Goal: Information Seeking & Learning: Learn about a topic

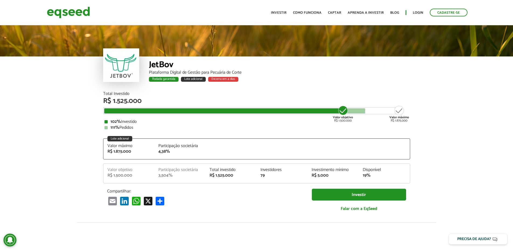
click at [73, 109] on article "JetBov Plataforma Digital de Gestão para Pecuária de Corte Rodada garantida Lot…" at bounding box center [256, 215] width 513 height 382
drag, startPoint x: 198, startPoint y: 142, endPoint x: 167, endPoint y: 146, distance: 31.3
click at [168, 146] on div "Lote adicional Valor máximo R$ 1.875.000 Participação societária 4,38%" at bounding box center [256, 149] width 307 height 21
click at [180, 160] on div "Total Investido R$ 1.525.000 Valor objetivo R$ 1.500.000 Valor máximo R$ 1.875.…" at bounding box center [256, 155] width 307 height 126
drag, startPoint x: 159, startPoint y: 152, endPoint x: 175, endPoint y: 152, distance: 16.4
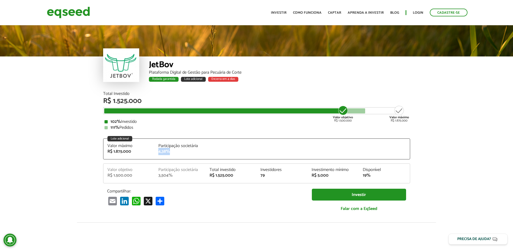
click at [175, 152] on div "4,38%" at bounding box center [179, 152] width 43 height 4
click at [207, 144] on div "Valor máximo R$ 1.875.000 Participação societária 4,38%" at bounding box center [256, 151] width 306 height 15
drag, startPoint x: 90, startPoint y: 135, endPoint x: 63, endPoint y: 126, distance: 28.5
click at [63, 126] on article "JetBov Plataforma Digital de Gestão para Pecuária de Corte Rodada garantida Lot…" at bounding box center [256, 215] width 513 height 382
